Goal: Information Seeking & Learning: Learn about a topic

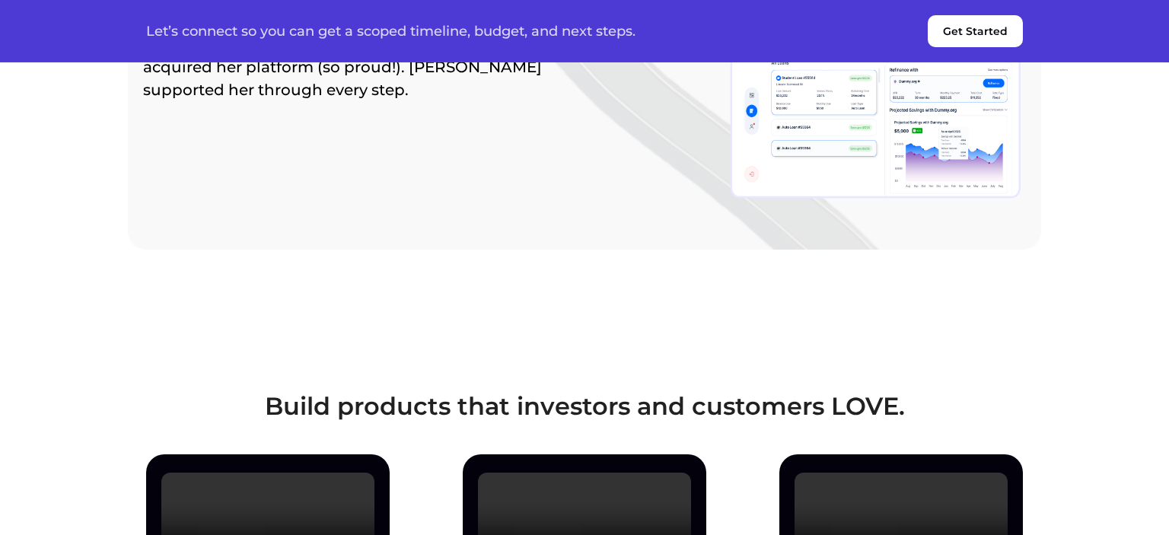
scroll to position [2169, 0]
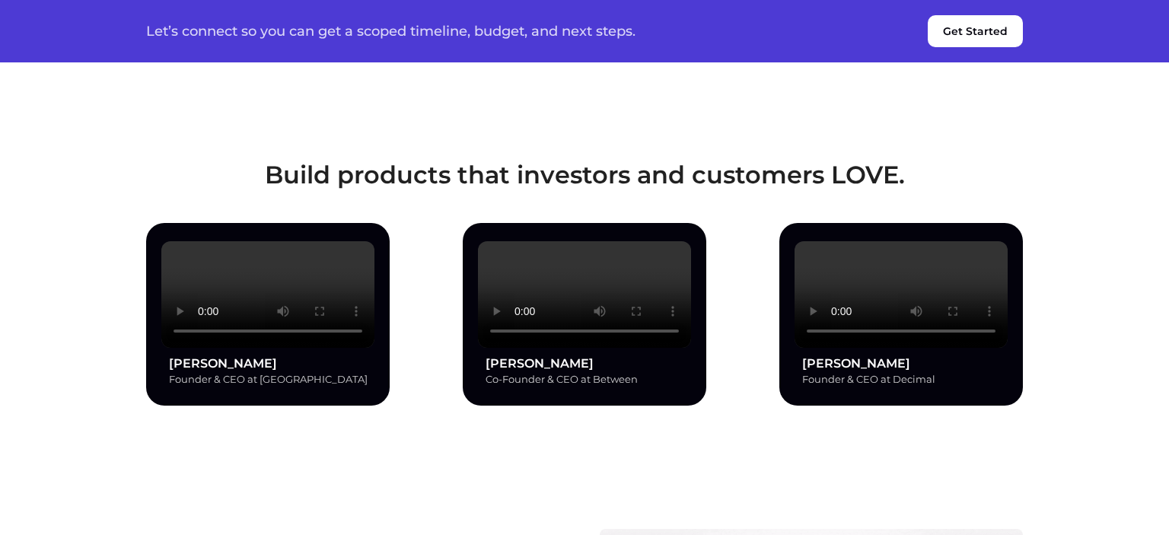
drag, startPoint x: 268, startPoint y: 172, endPoint x: 813, endPoint y: 177, distance: 545.6
click at [813, 177] on h3 "Build products that investors and customers LOVE." at bounding box center [584, 175] width 877 height 28
click at [912, 169] on h3 "Build products that investors and customers LOVE." at bounding box center [584, 175] width 877 height 28
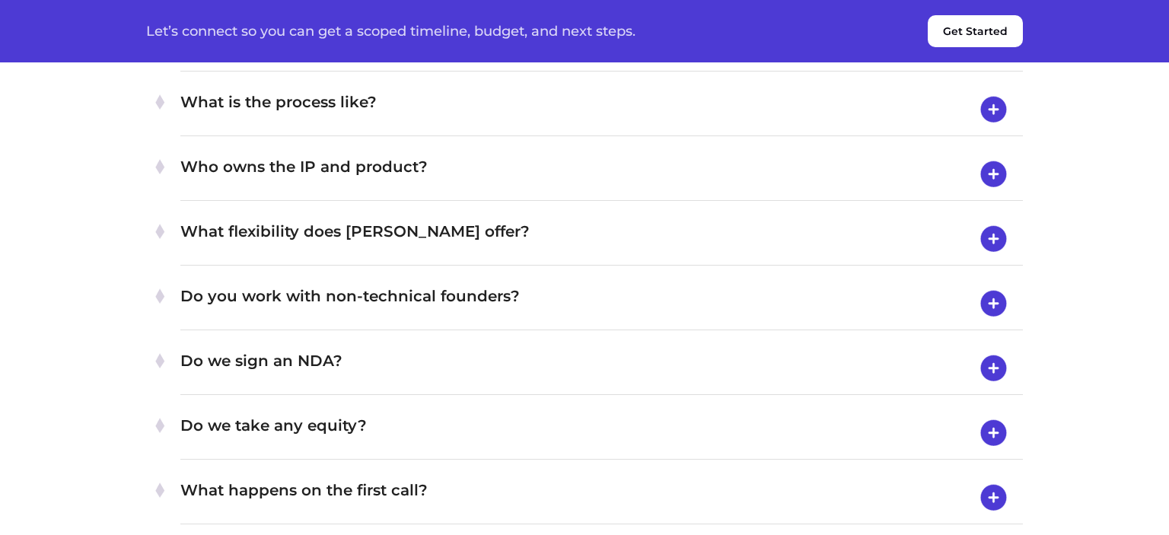
scroll to position [5945, 0]
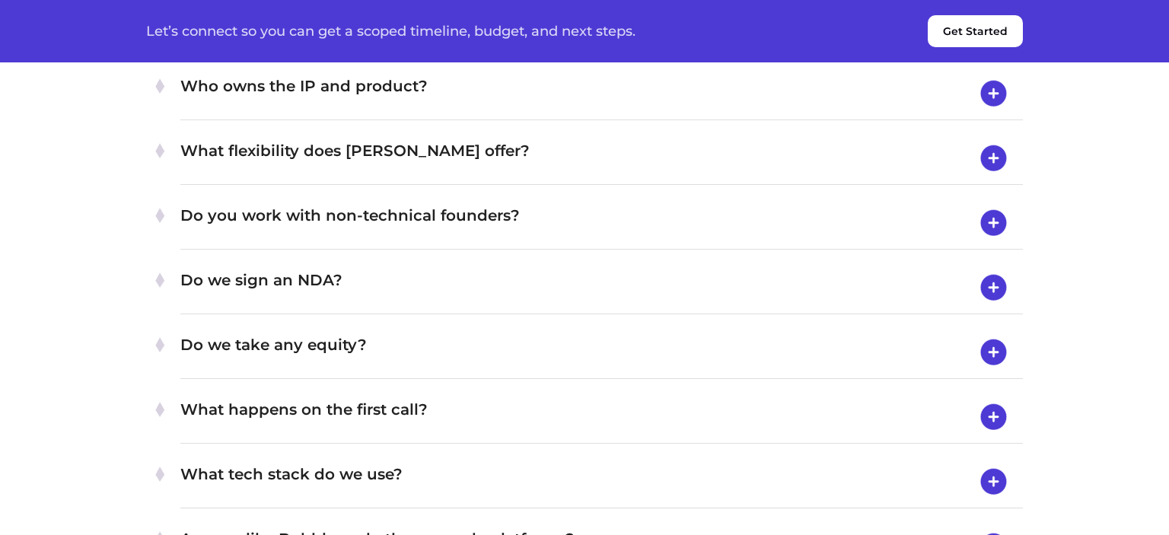
click at [995, 49] on img at bounding box center [993, 29] width 39 height 40
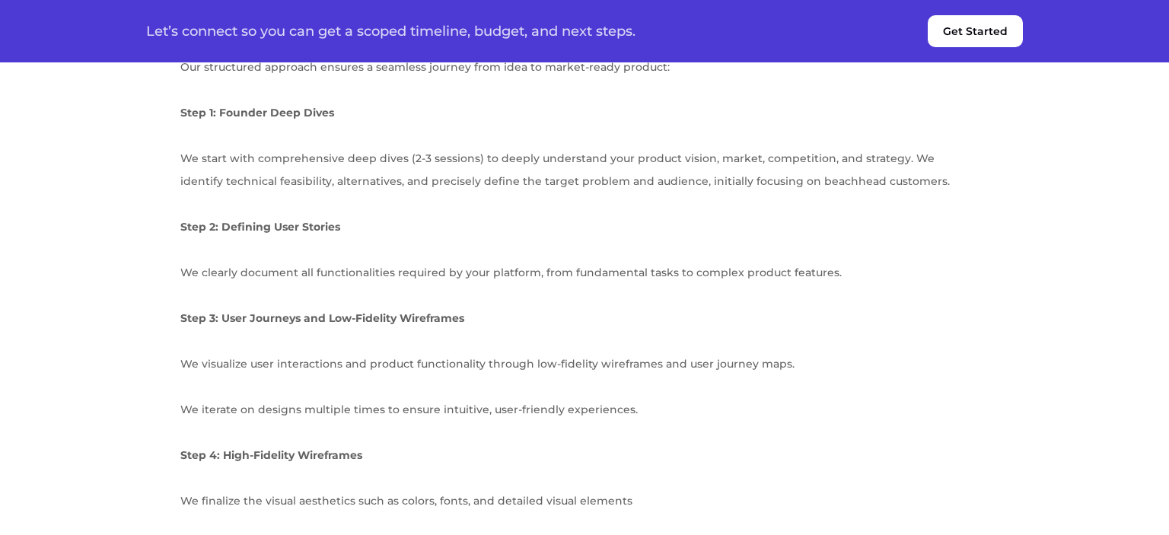
click at [995, 48] on img at bounding box center [993, 28] width 39 height 39
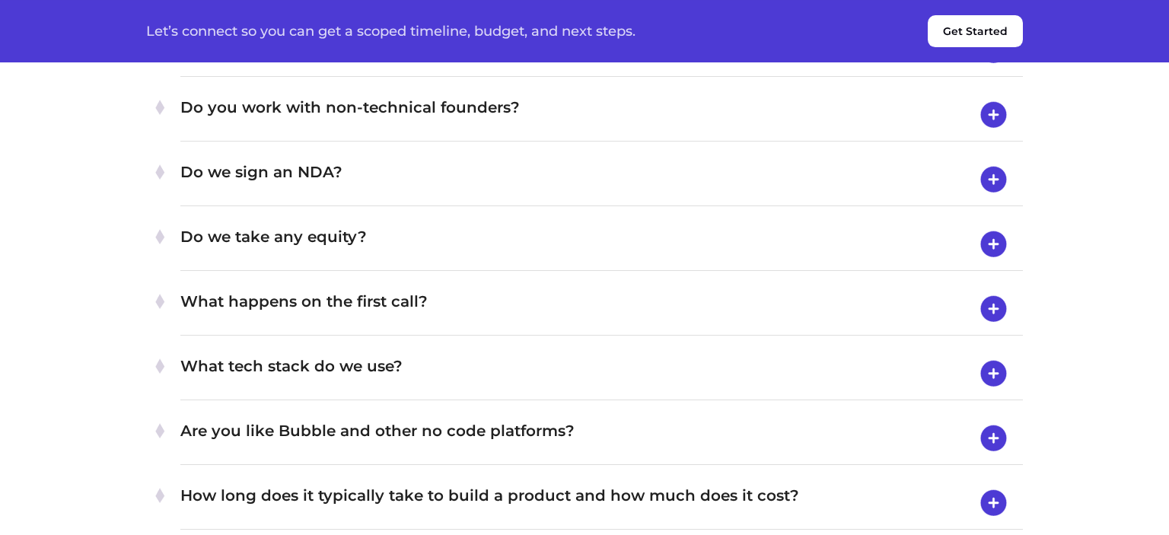
scroll to position [6187, 0]
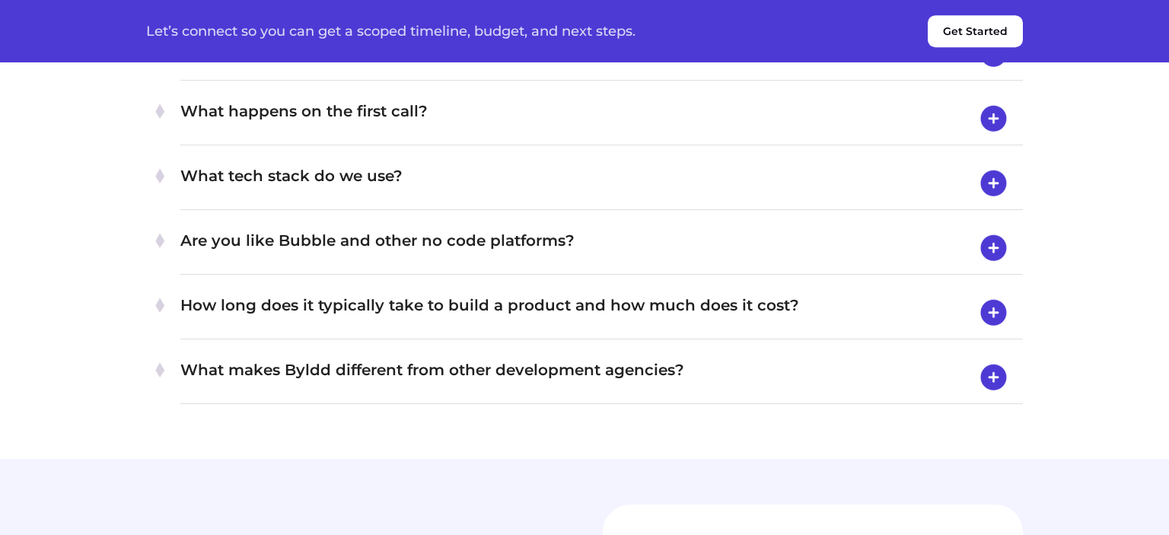
scroll to position [6347, 0]
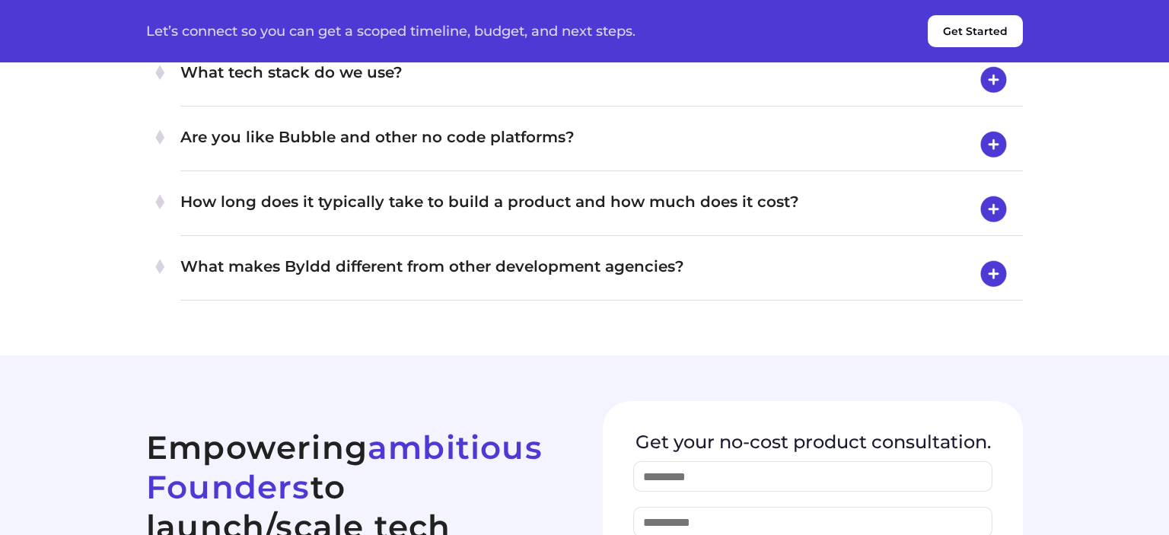
click at [992, 35] on img at bounding box center [993, 15] width 39 height 40
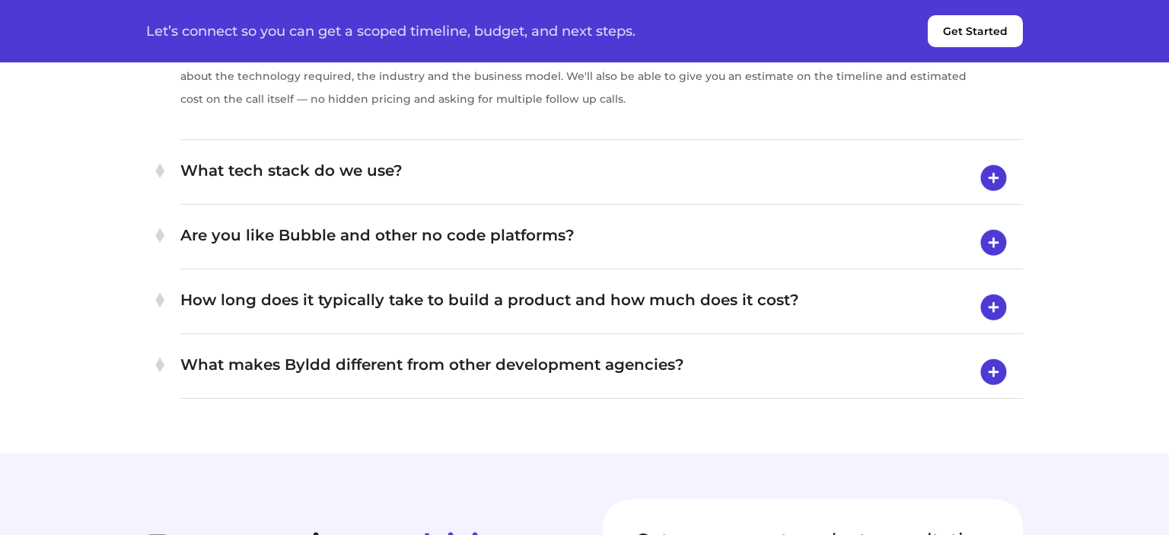
click at [992, 34] on img at bounding box center [993, 14] width 39 height 39
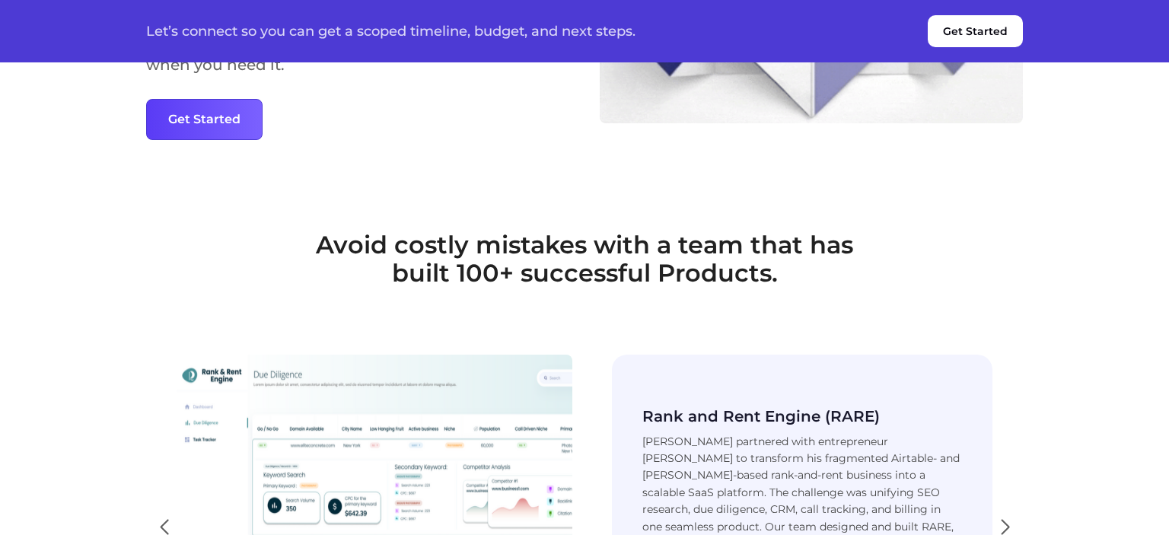
scroll to position [2892, 0]
